Goal: Find specific page/section: Find specific page/section

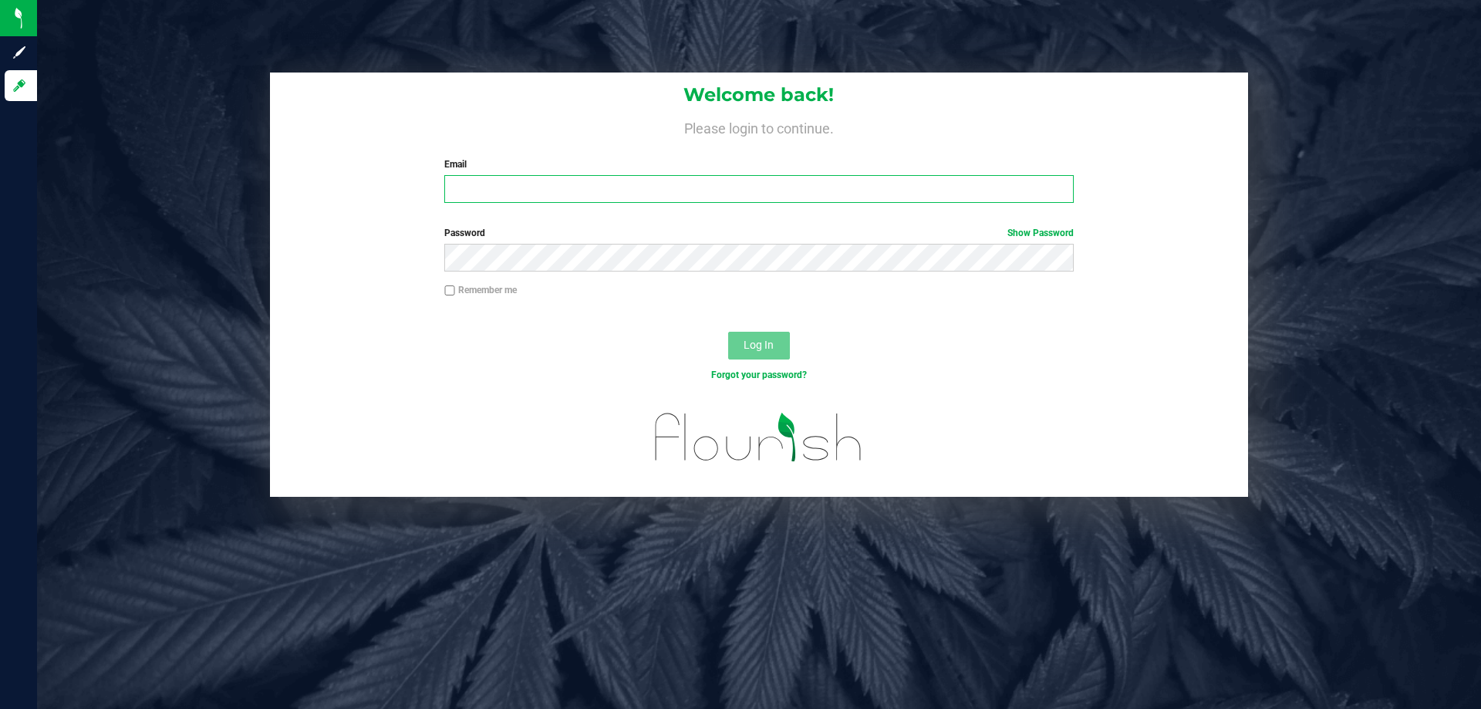
drag, startPoint x: 473, startPoint y: 193, endPoint x: 653, endPoint y: 181, distance: 180.2
click at [474, 193] on input "Email" at bounding box center [758, 189] width 629 height 28
type input "[EMAIL_ADDRESS][DOMAIN_NAME]"
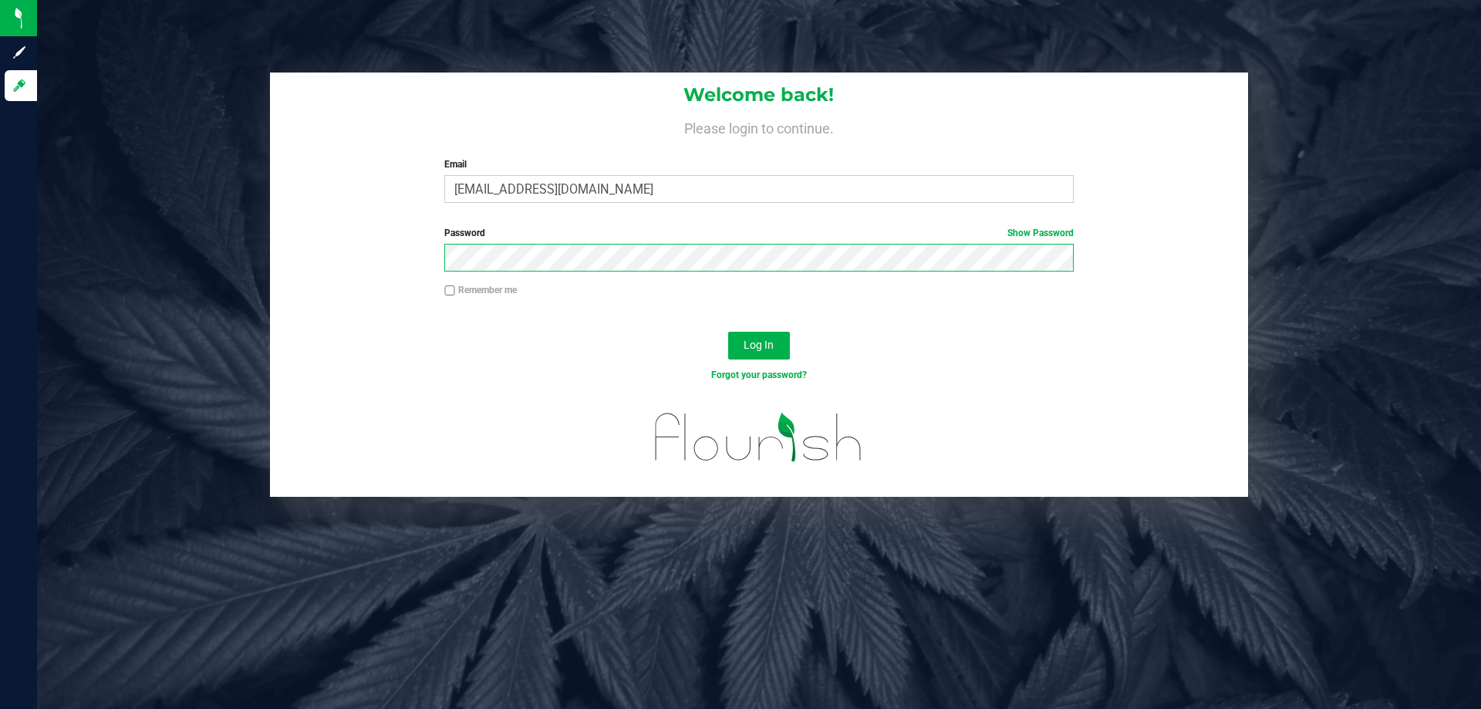
click at [728, 332] on button "Log In" at bounding box center [759, 346] width 62 height 28
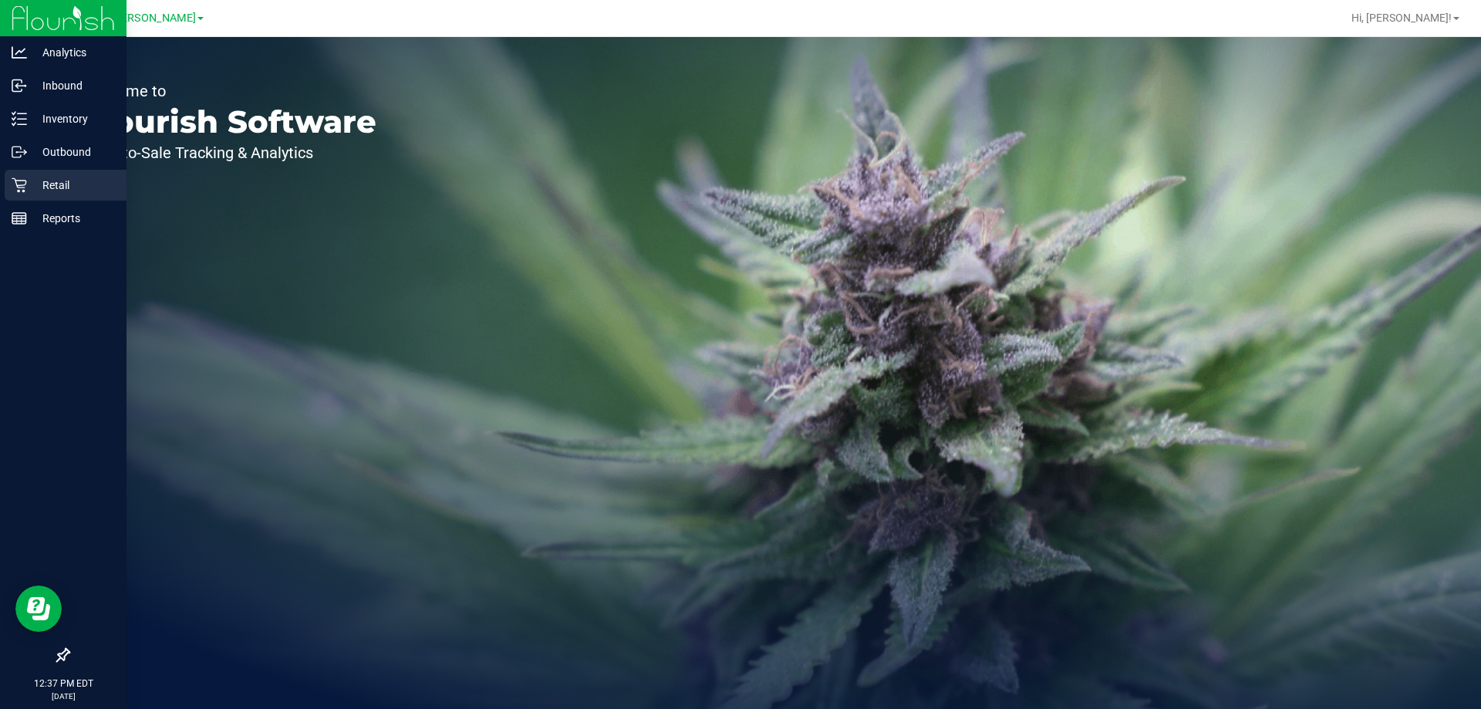
click at [46, 187] on p "Retail" at bounding box center [73, 185] width 93 height 19
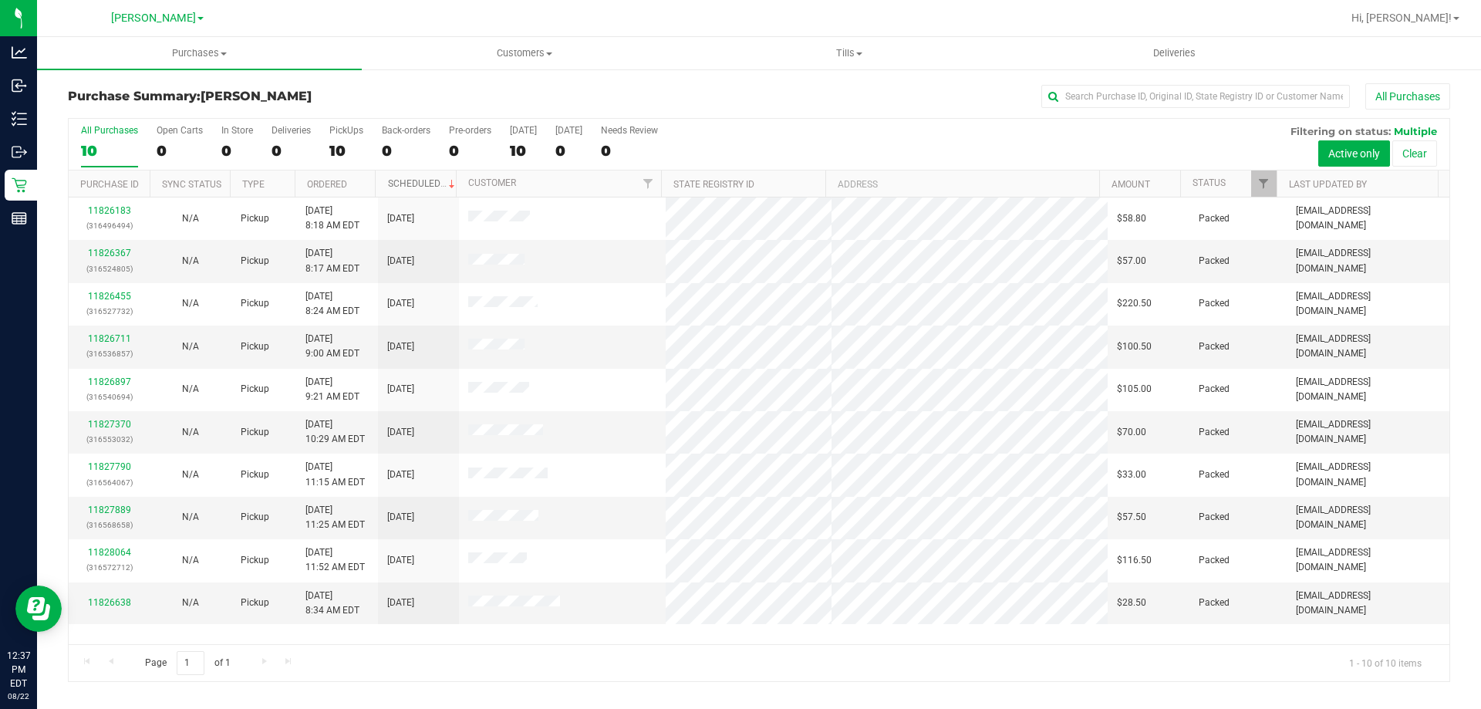
click at [407, 180] on link "Scheduled" at bounding box center [423, 183] width 70 height 11
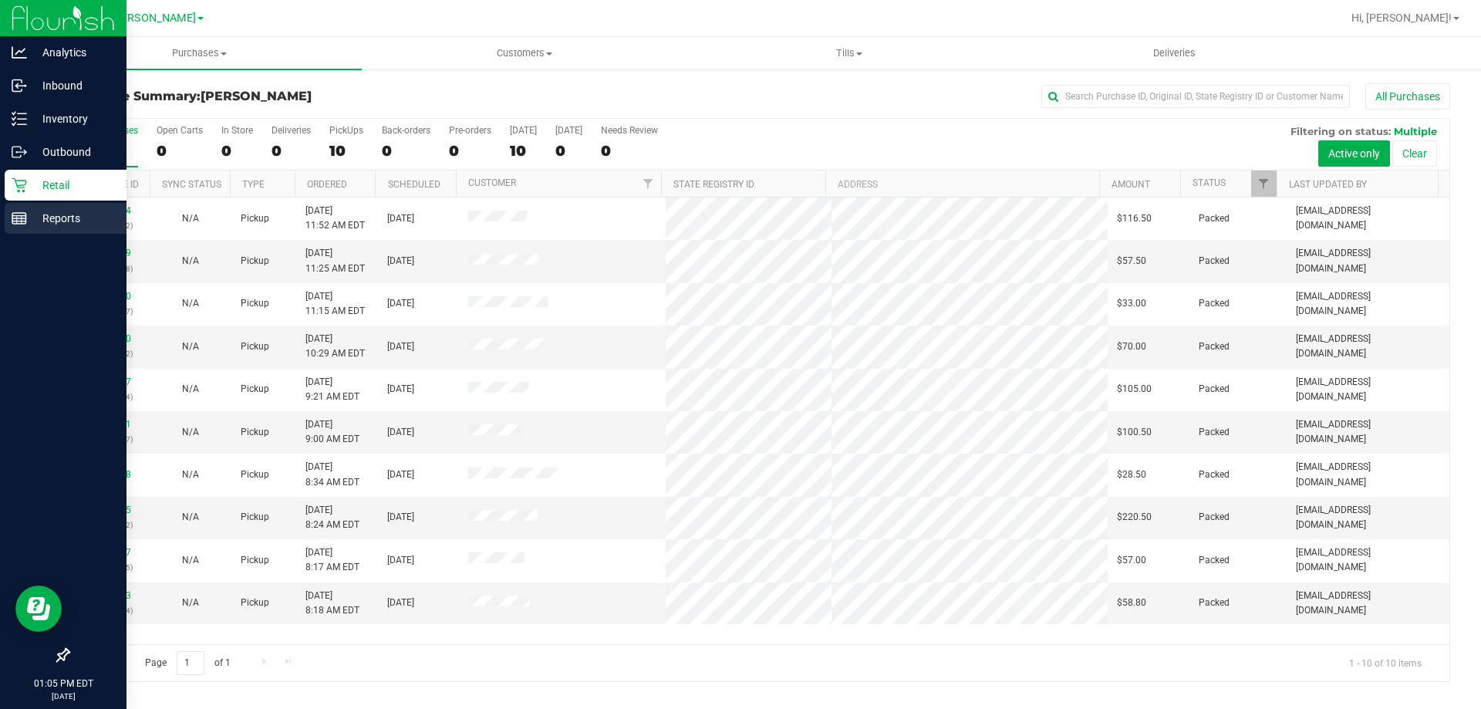
click at [76, 223] on p "Reports" at bounding box center [73, 218] width 93 height 19
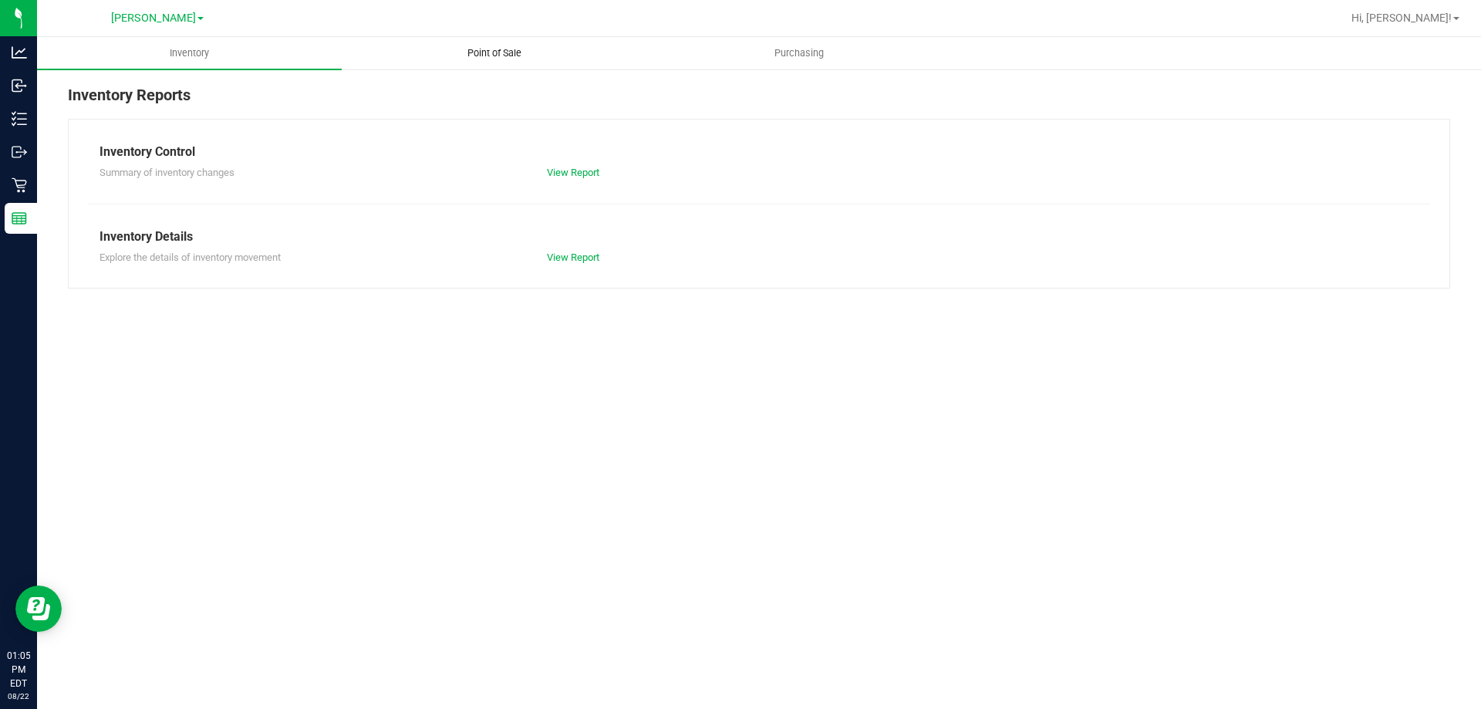
click at [501, 53] on span "Point of Sale" at bounding box center [495, 53] width 96 height 14
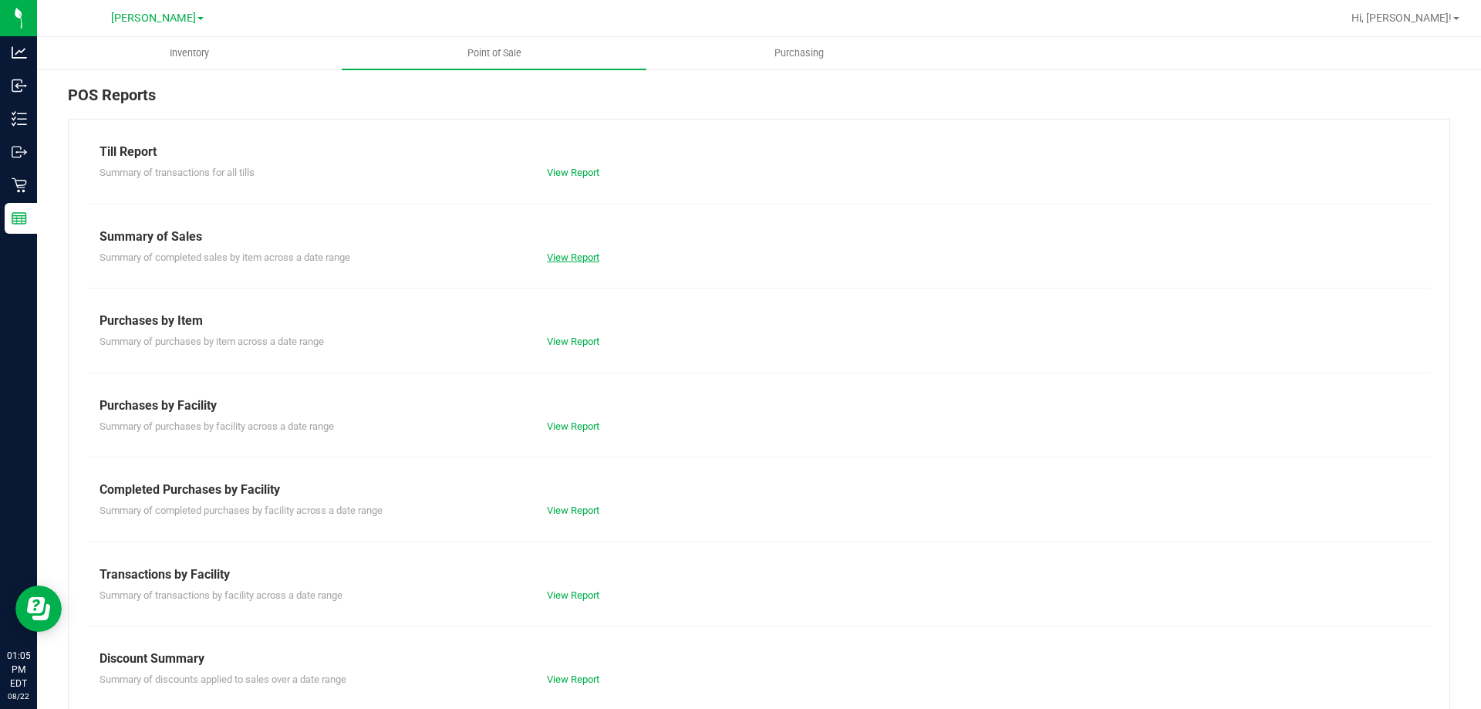
click at [570, 257] on link "View Report" at bounding box center [573, 257] width 52 height 12
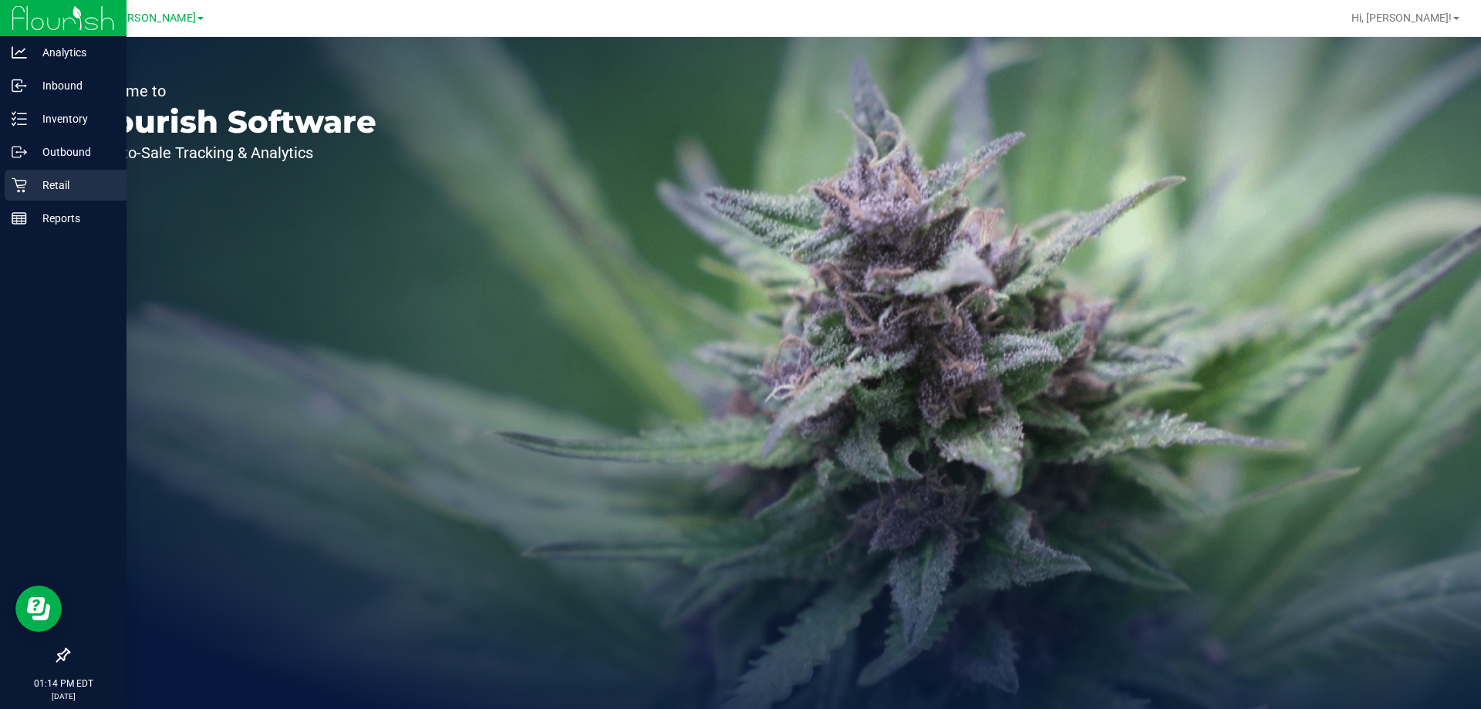
click at [14, 193] on div "Retail" at bounding box center [66, 185] width 122 height 31
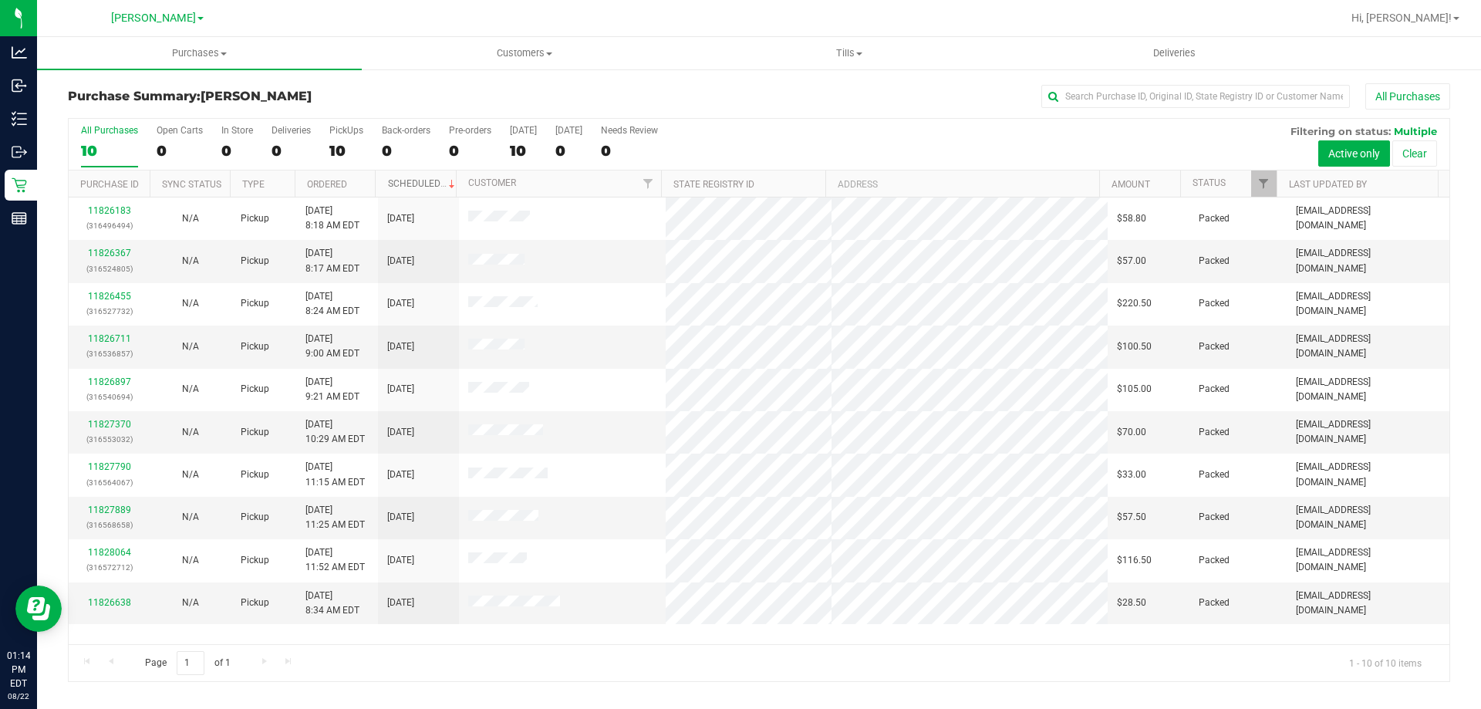
click at [427, 183] on link "Scheduled" at bounding box center [423, 183] width 70 height 11
